Goal: Check status: Check status

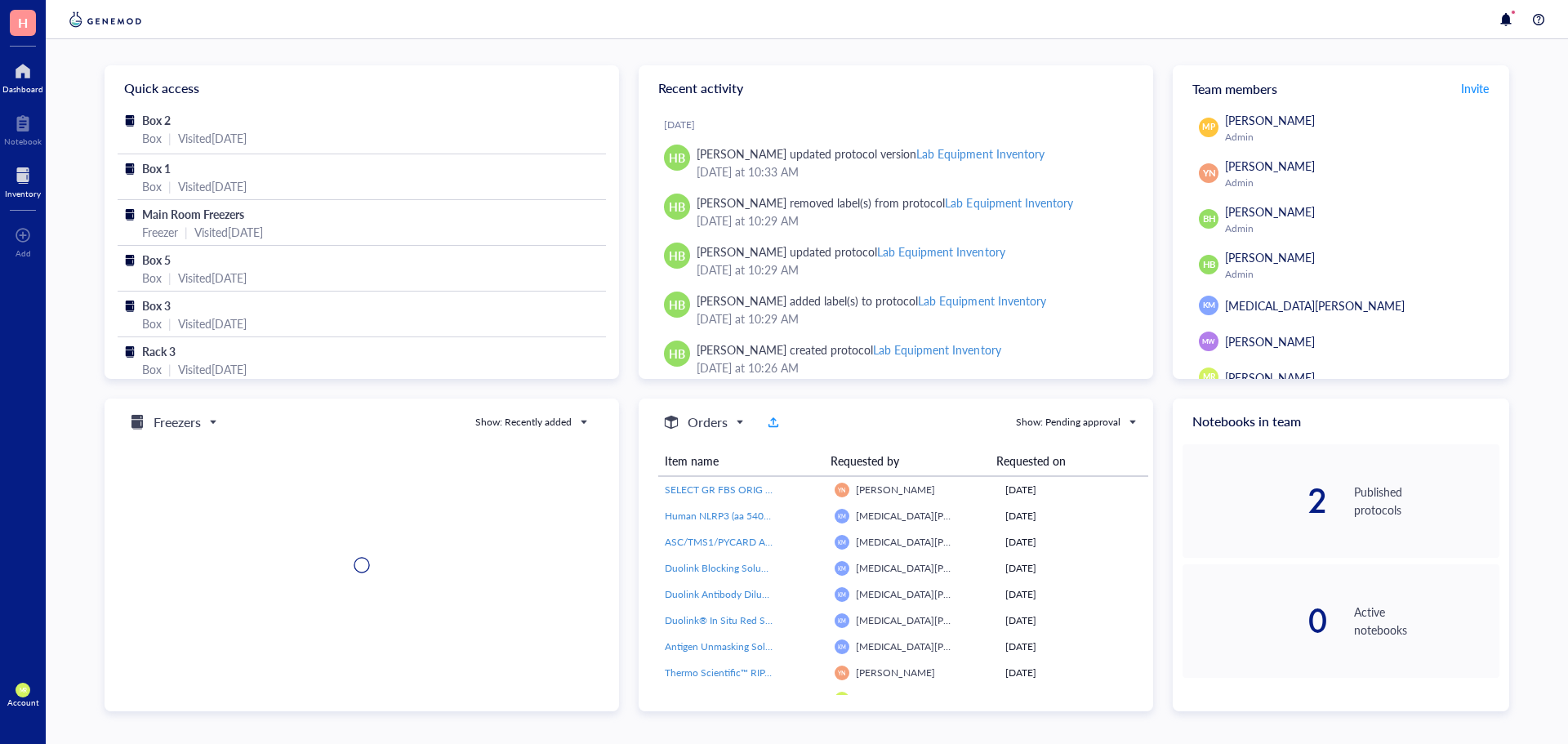
click at [15, 179] on div at bounding box center [22, 175] width 36 height 26
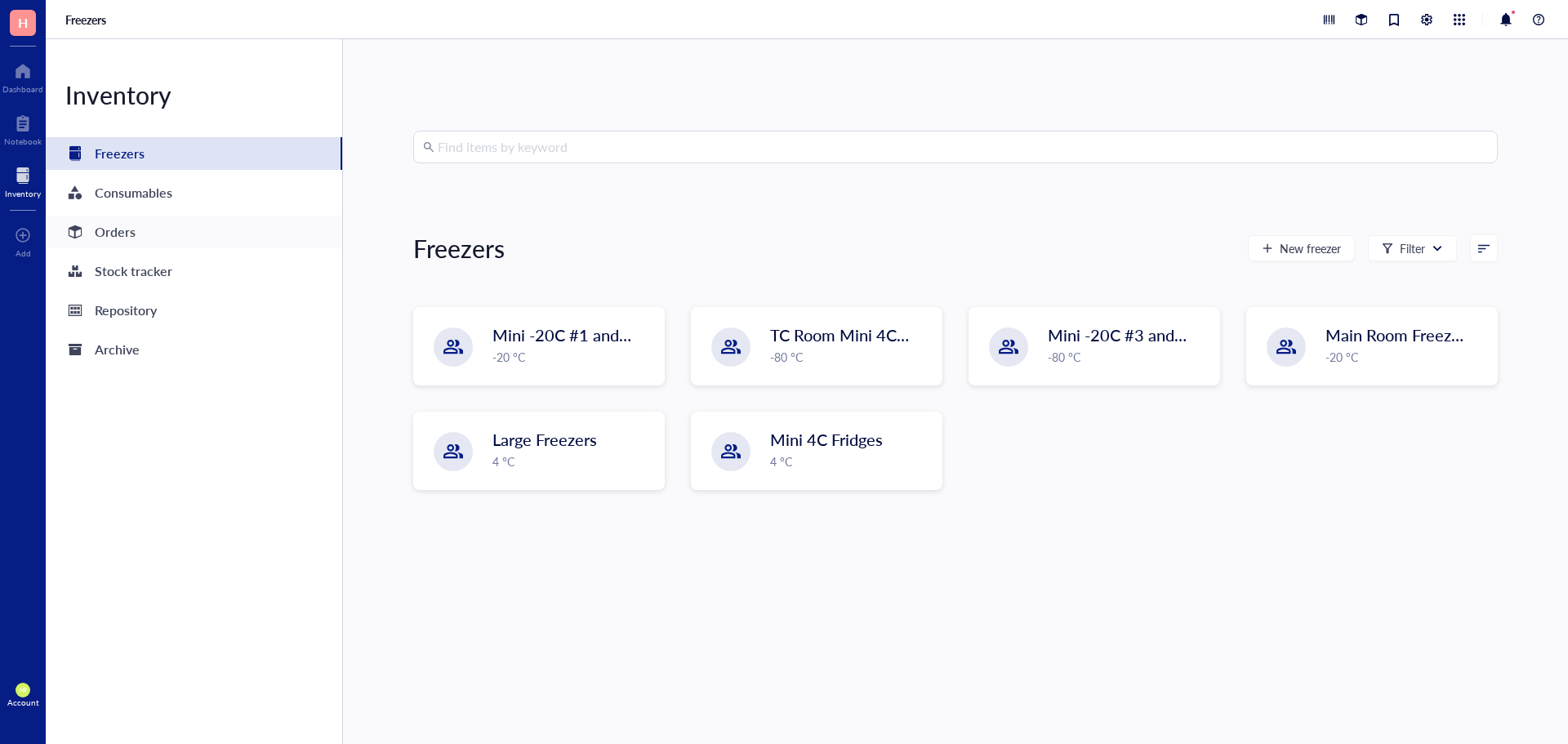
click at [120, 236] on div "Orders" at bounding box center [115, 232] width 41 height 23
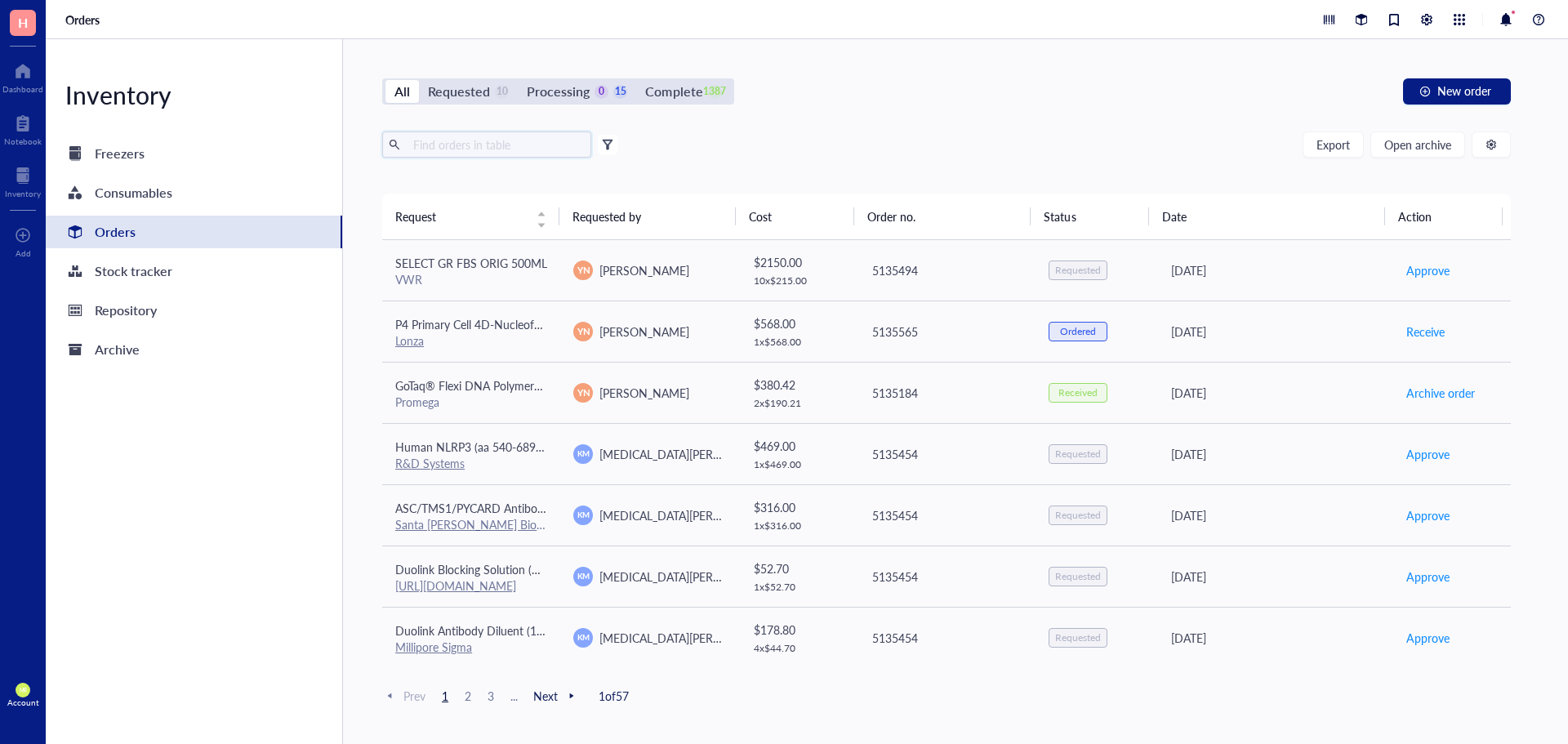
click at [488, 148] on input "text" at bounding box center [495, 144] width 178 height 24
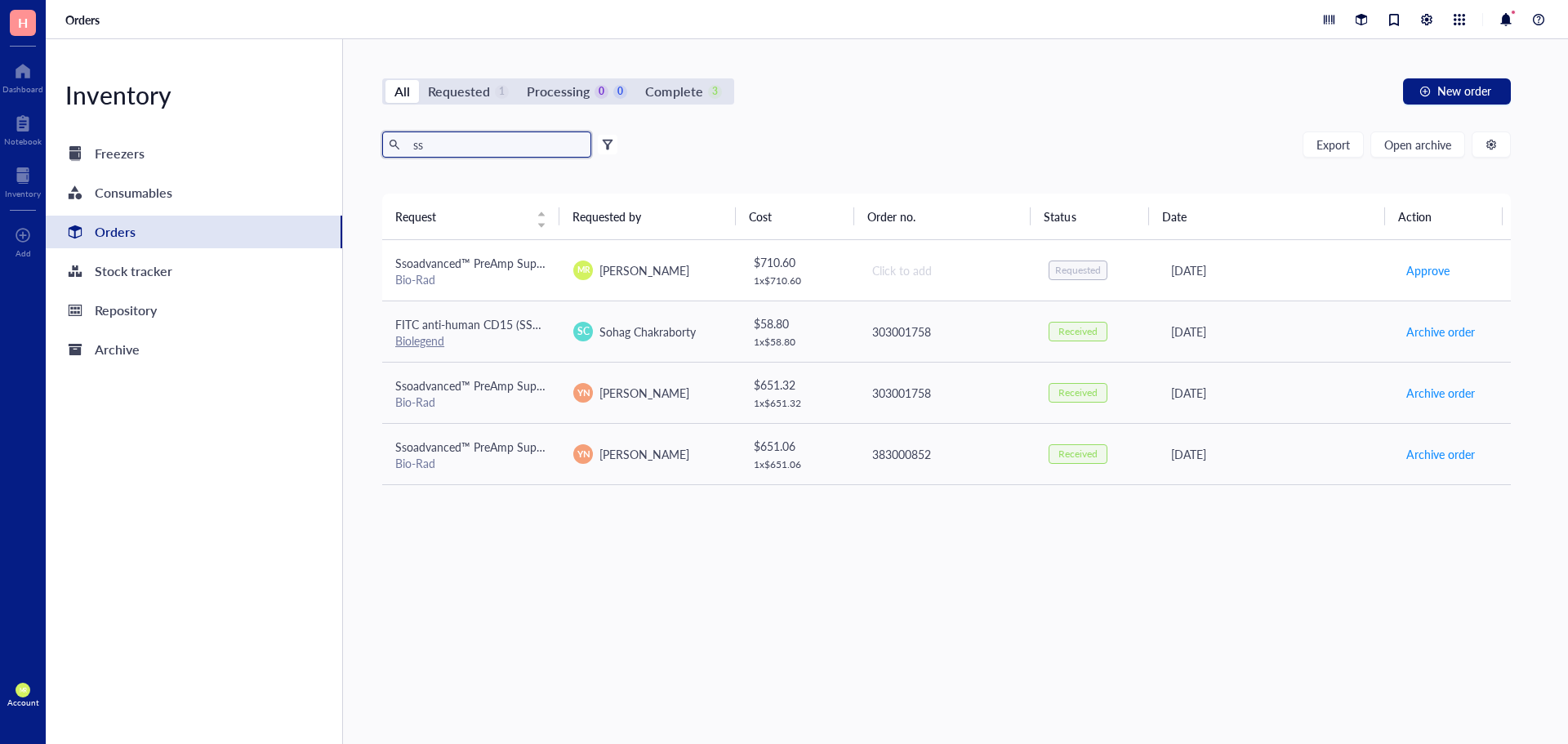
type input "ss"
click at [479, 285] on div "Bio-Rad" at bounding box center [470, 279] width 152 height 14
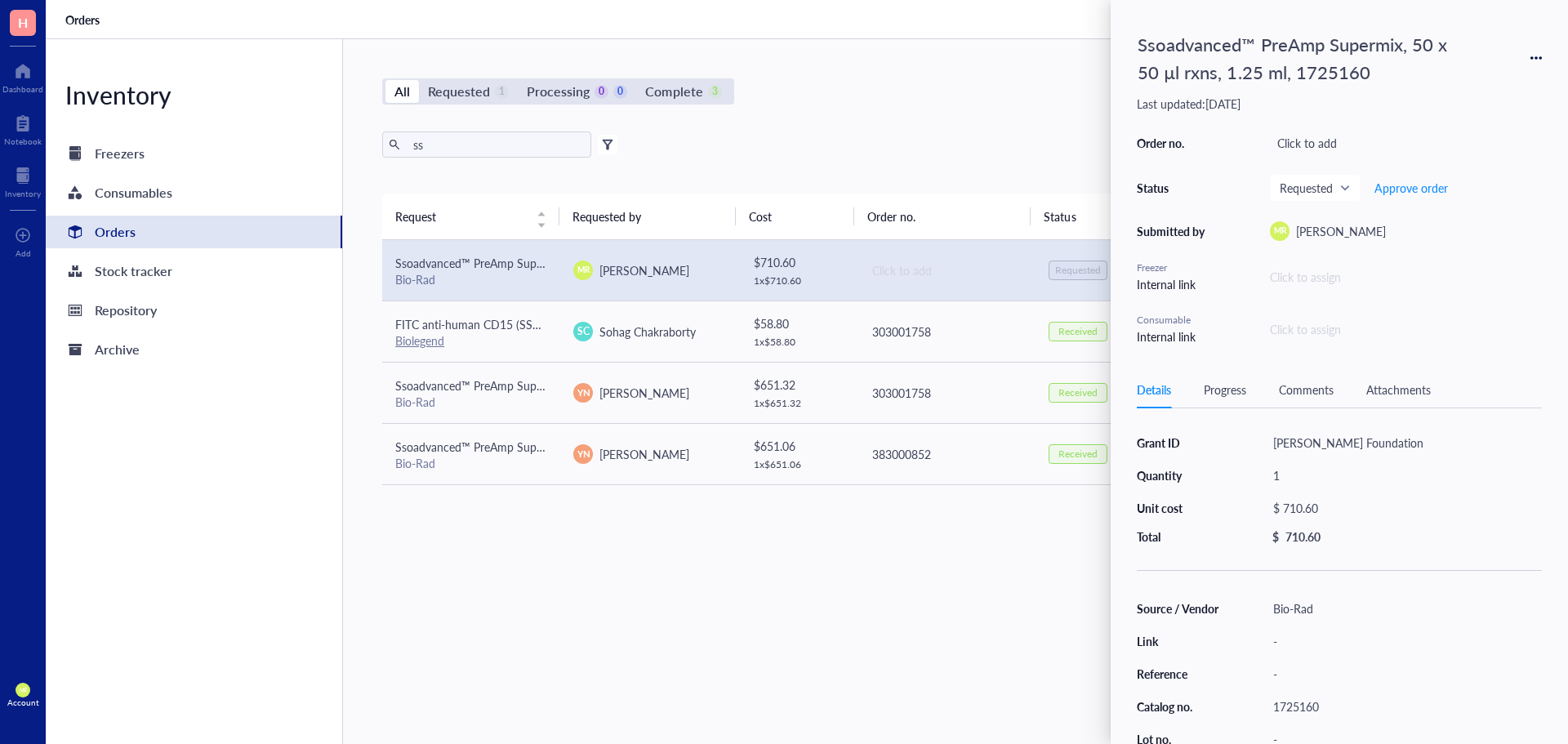
click at [821, 143] on div "ss Export Open archive" at bounding box center [946, 144] width 1129 height 26
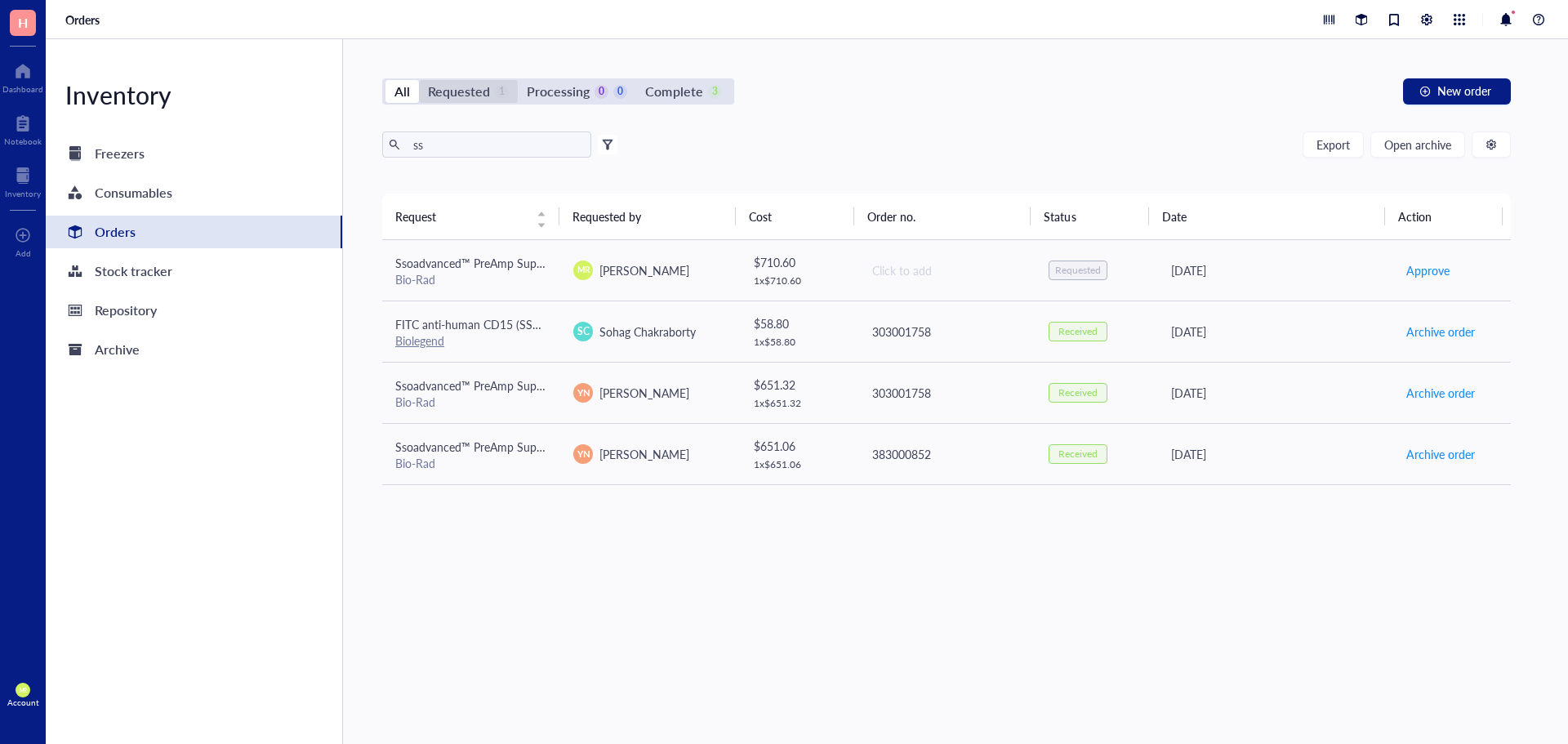
click at [469, 86] on div "Requested" at bounding box center [459, 92] width 62 height 23
click at [419, 80] on input "Requested 1" at bounding box center [419, 80] width 0 height 0
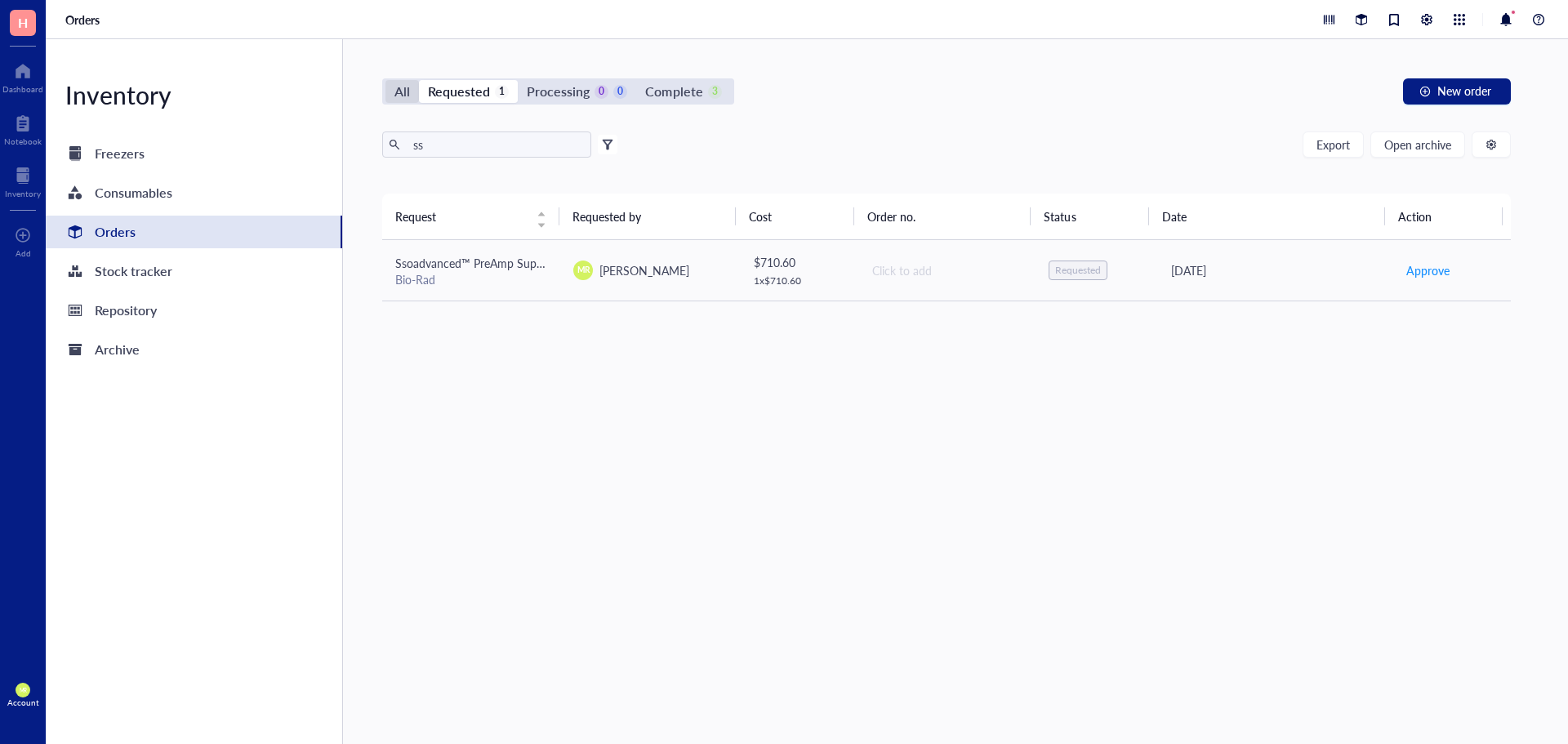
click at [390, 98] on div "All" at bounding box center [402, 92] width 34 height 23
click at [385, 80] on input "All" at bounding box center [385, 80] width 0 height 0
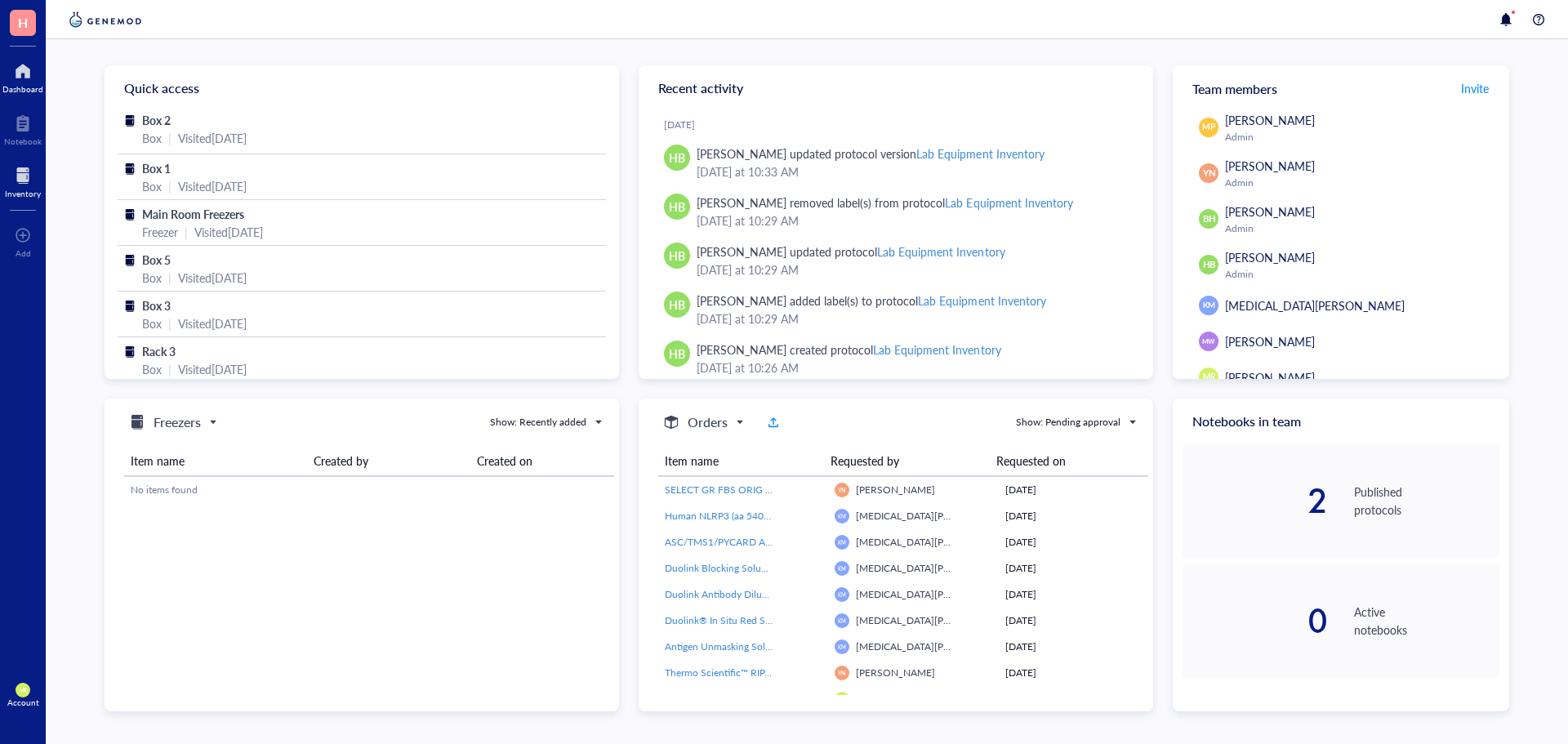
click at [14, 167] on div at bounding box center [22, 175] width 36 height 26
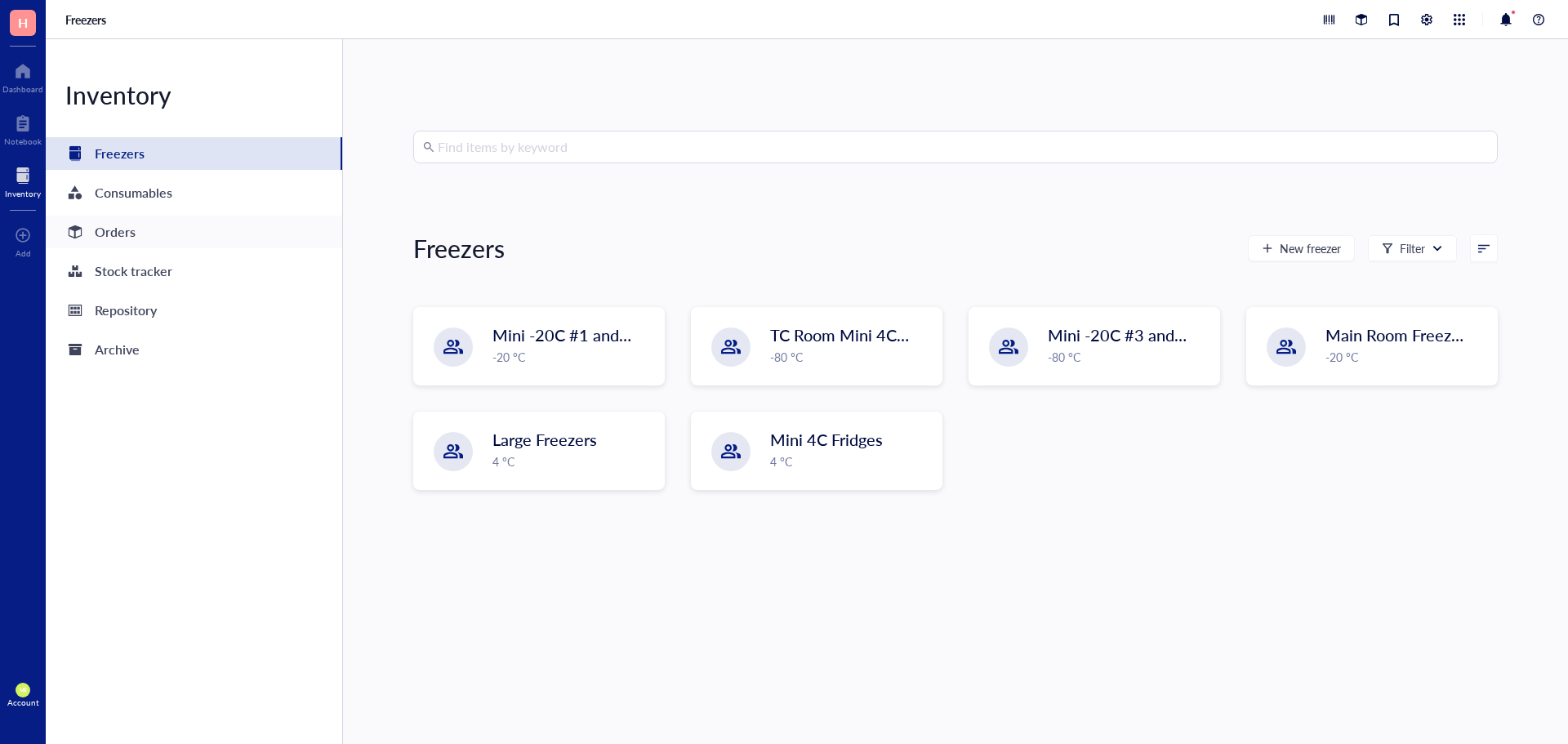
click at [141, 241] on div "Orders" at bounding box center [193, 232] width 296 height 33
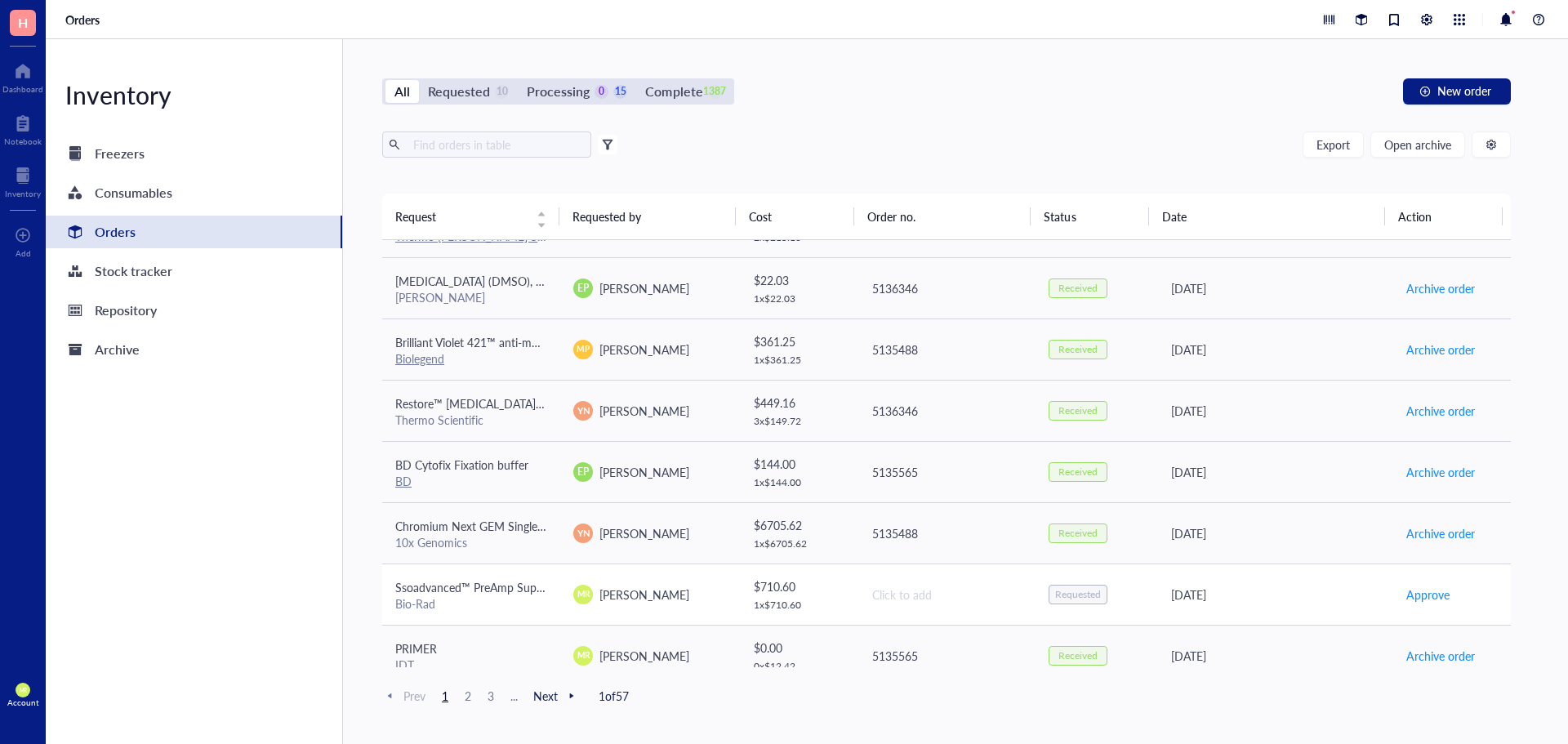
scroll to position [1104, 0]
